Goal: Information Seeking & Learning: Learn about a topic

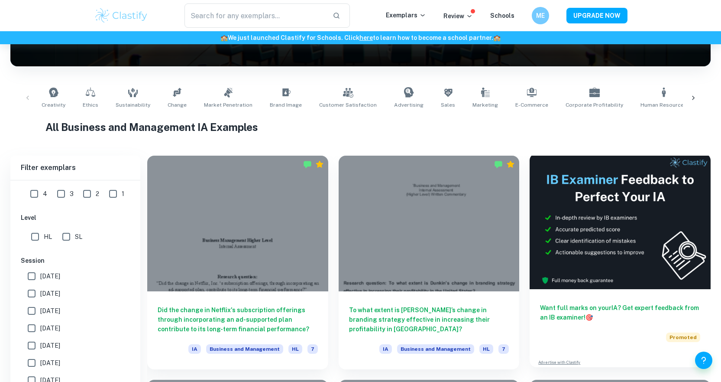
scroll to position [130, 0]
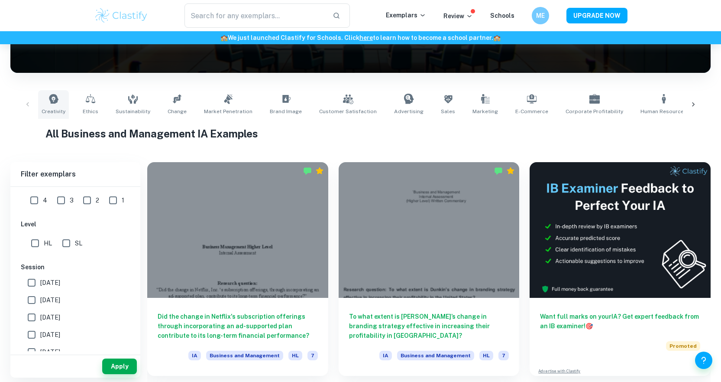
click at [56, 104] on link "Creativity" at bounding box center [53, 104] width 31 height 29
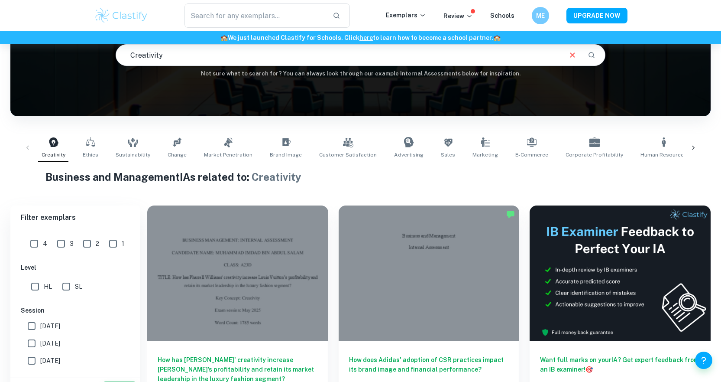
scroll to position [217, 0]
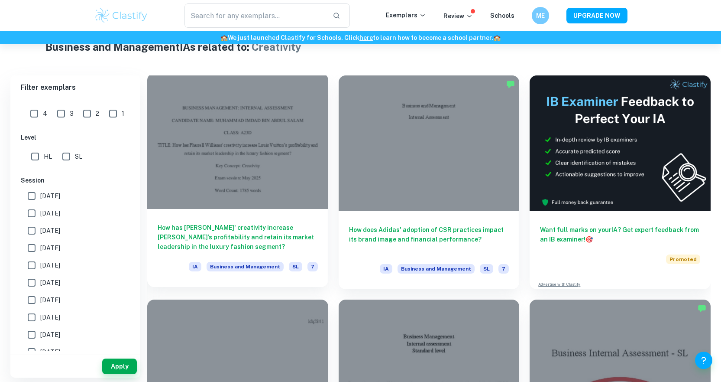
click at [276, 236] on h6 "How has [PERSON_NAME]' creativity increase [PERSON_NAME]’s profitability and re…" at bounding box center [238, 237] width 160 height 29
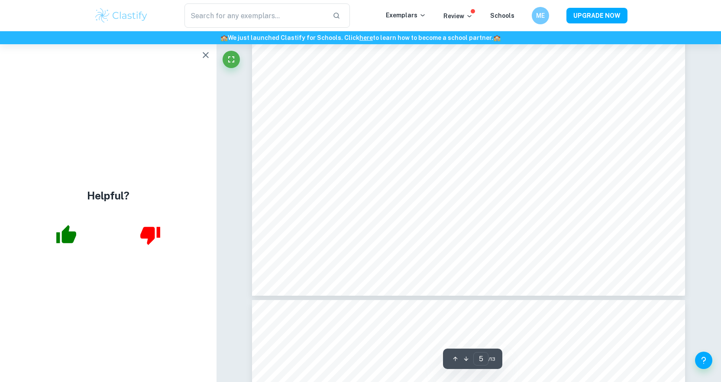
scroll to position [2989, 0]
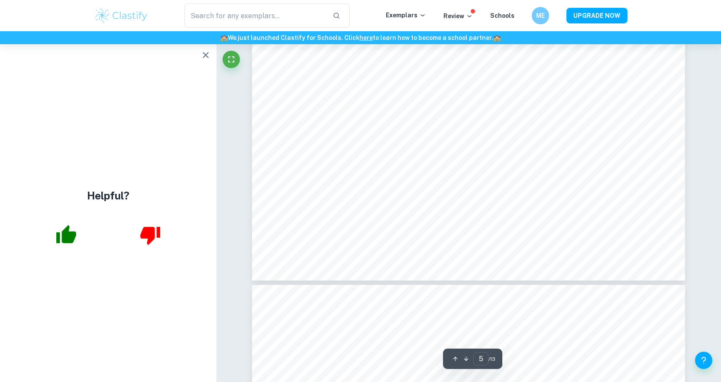
click at [202, 58] on icon "button" at bounding box center [206, 55] width 10 height 10
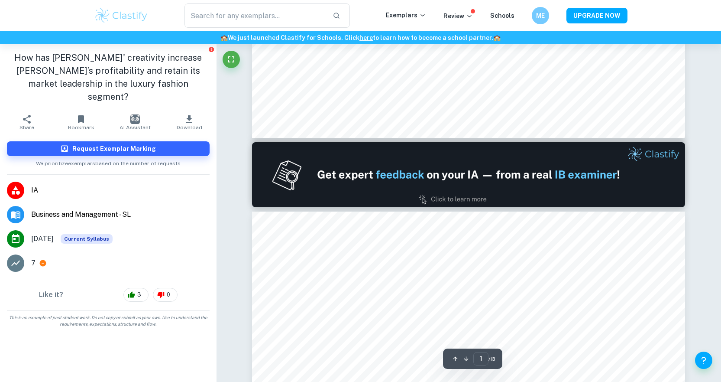
scroll to position [478, 0]
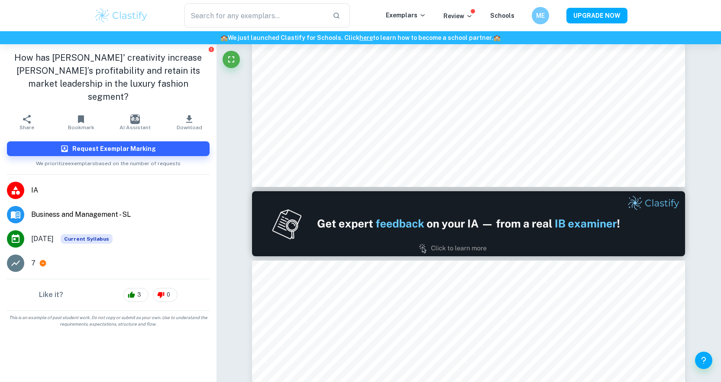
type input "2"
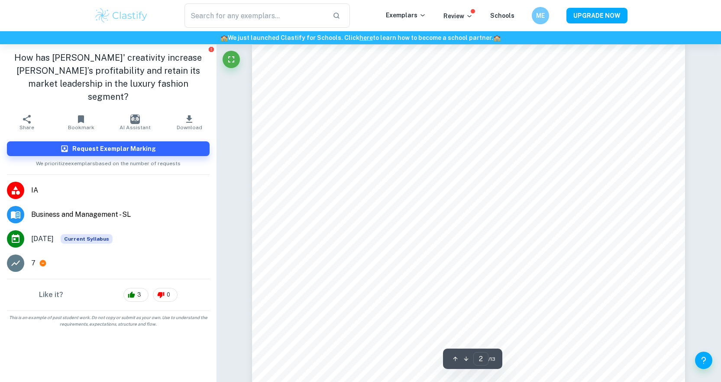
scroll to position [703, 0]
